Goal: Task Accomplishment & Management: Use online tool/utility

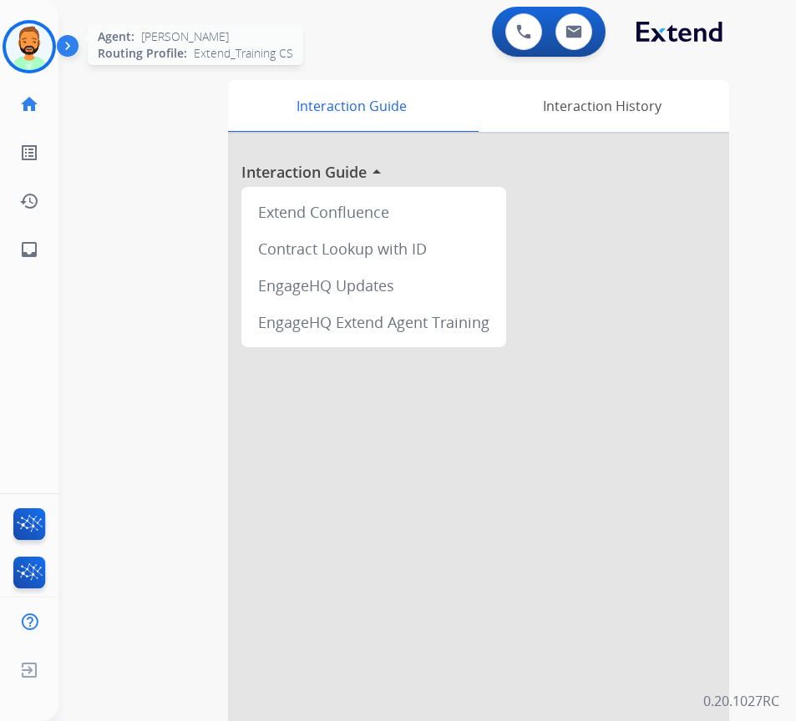
click at [39, 53] on img at bounding box center [29, 46] width 47 height 47
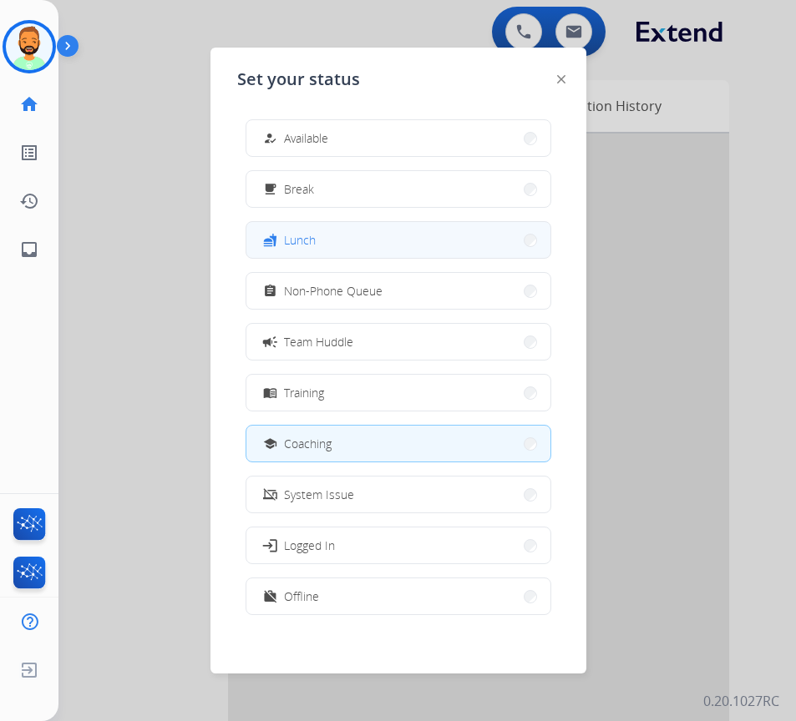
click at [332, 239] on button "fastfood Lunch" at bounding box center [398, 240] width 304 height 36
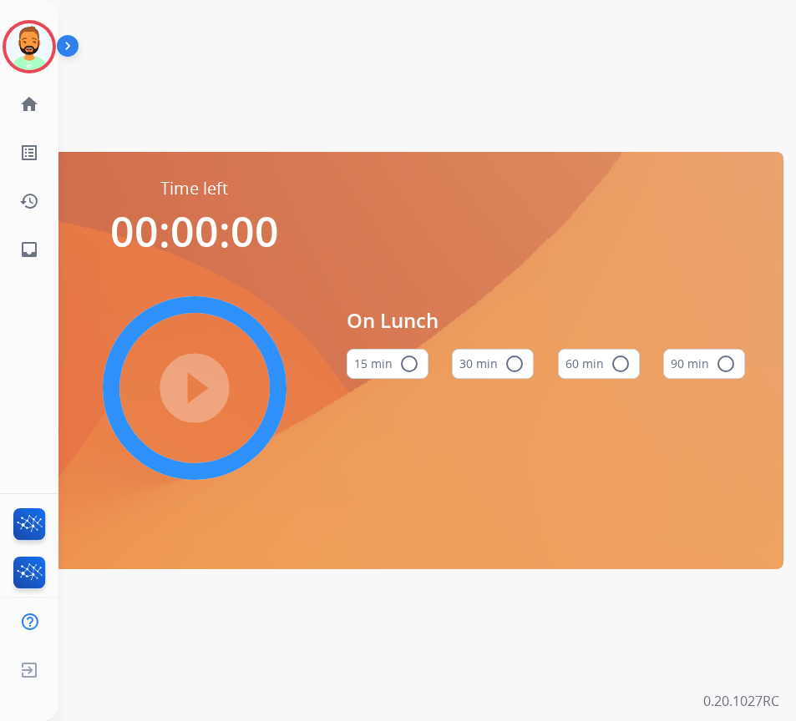
click at [489, 365] on button "30 min radio_button_unchecked" at bounding box center [493, 364] width 82 height 30
click at [184, 387] on mat-icon "play_circle_filled" at bounding box center [194, 388] width 20 height 20
